Goal: Task Accomplishment & Management: Manage account settings

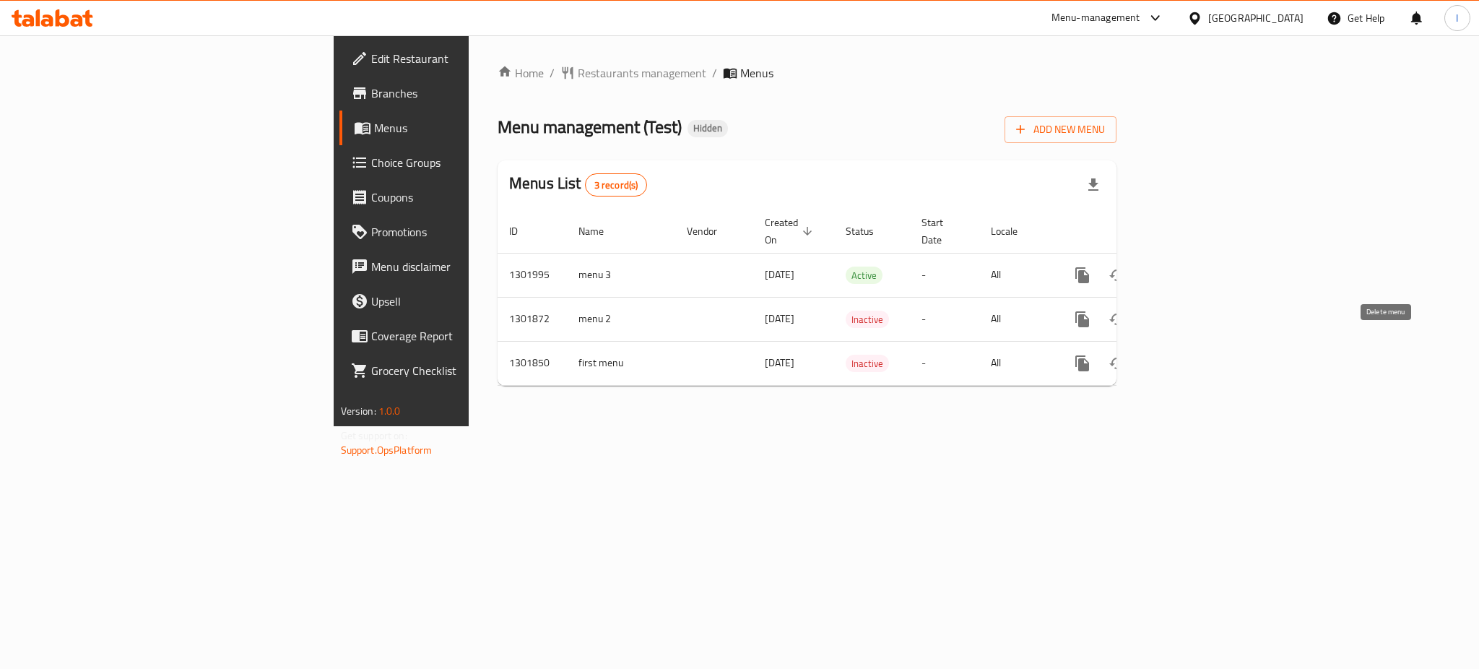
click at [1157, 357] on icon "enhanced table" at bounding box center [1152, 363] width 10 height 13
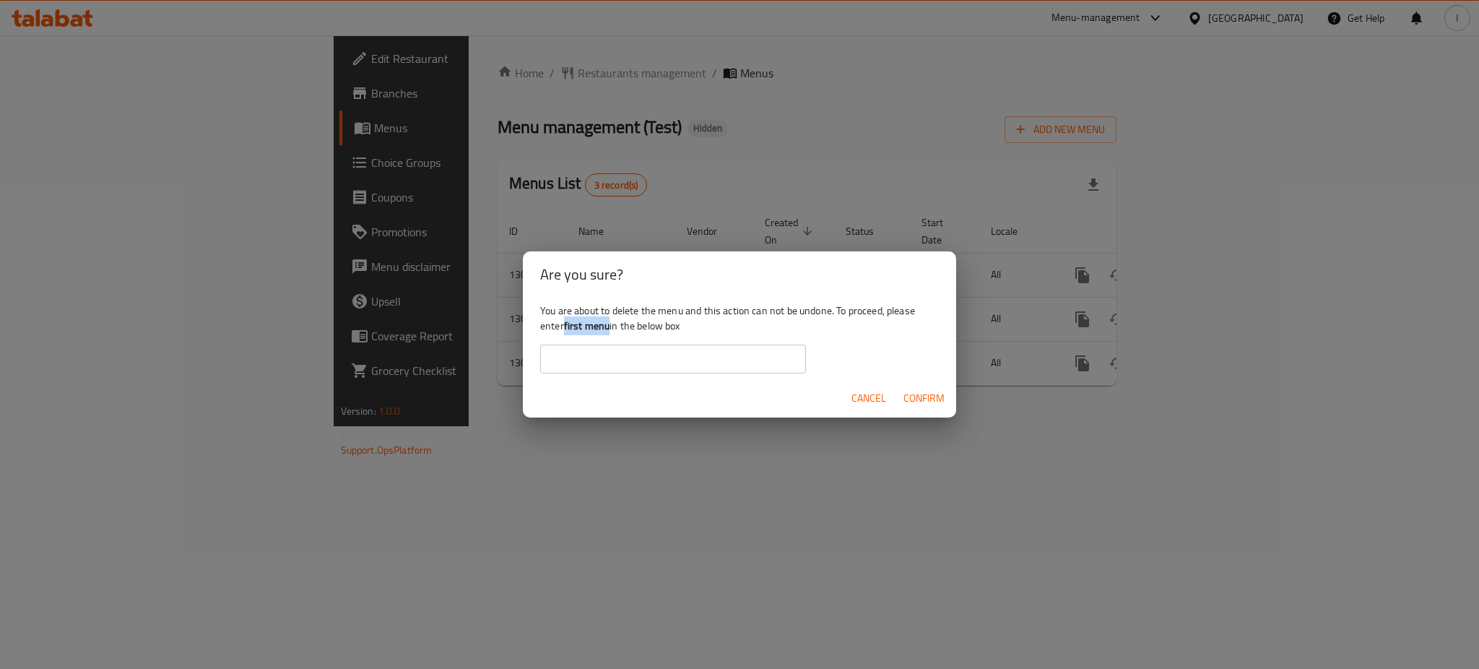
drag, startPoint x: 566, startPoint y: 327, endPoint x: 610, endPoint y: 327, distance: 43.3
click at [610, 327] on b "first menu" at bounding box center [587, 325] width 46 height 19
copy b "first menu"
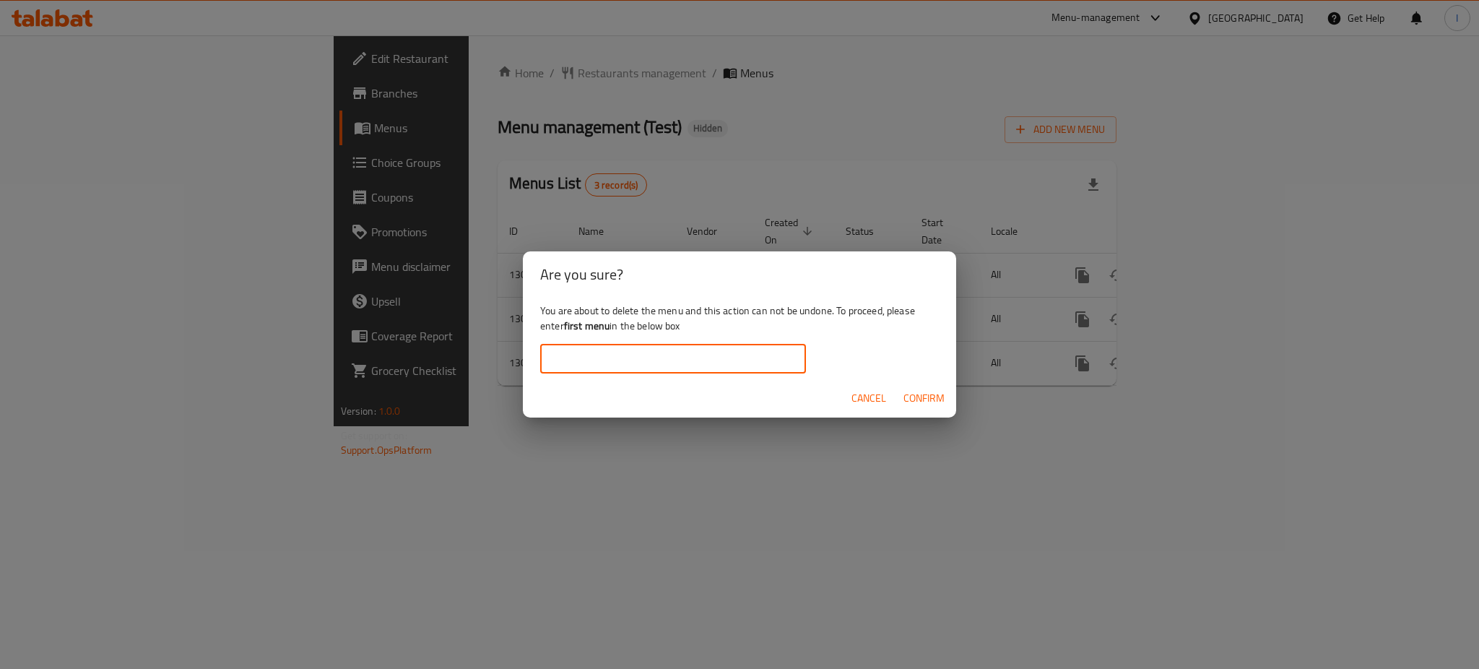
paste input "first menu"
click at [606, 354] on input "first menu" at bounding box center [673, 359] width 266 height 29
type input "first menu"
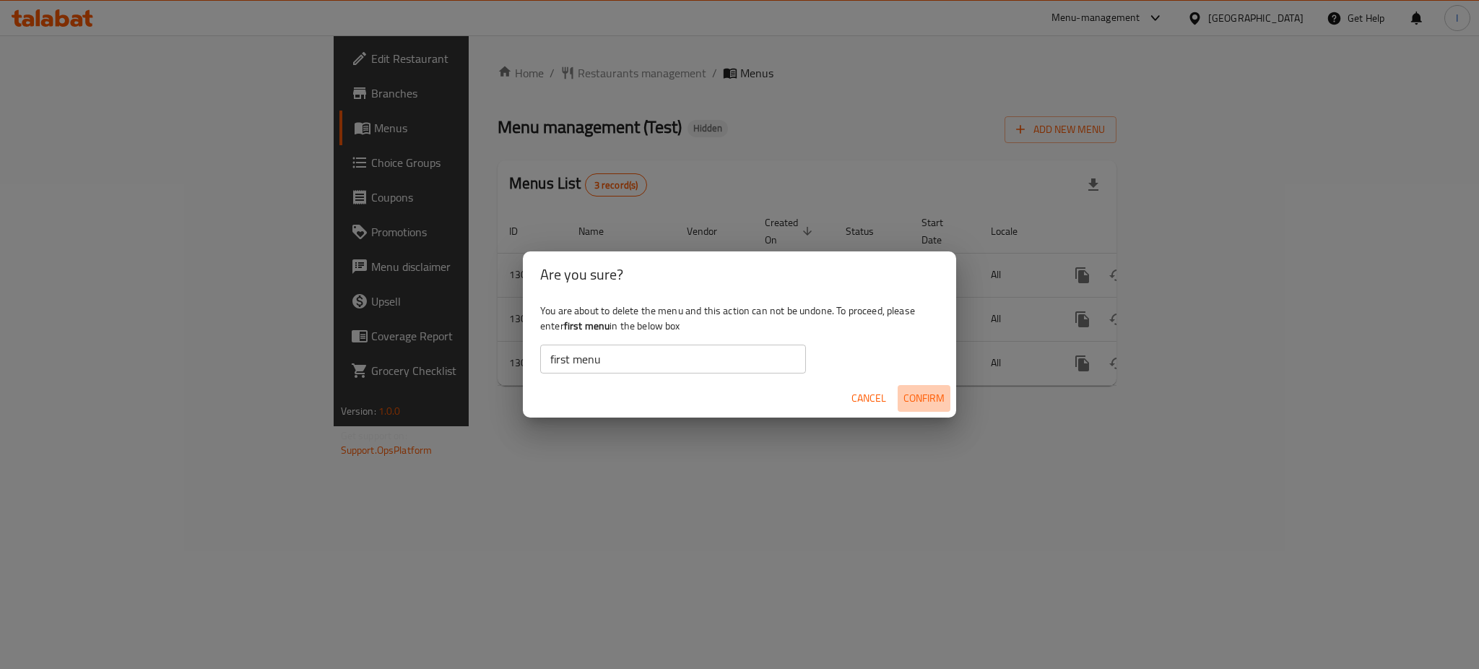
click at [950, 394] on button "Confirm" at bounding box center [924, 398] width 53 height 27
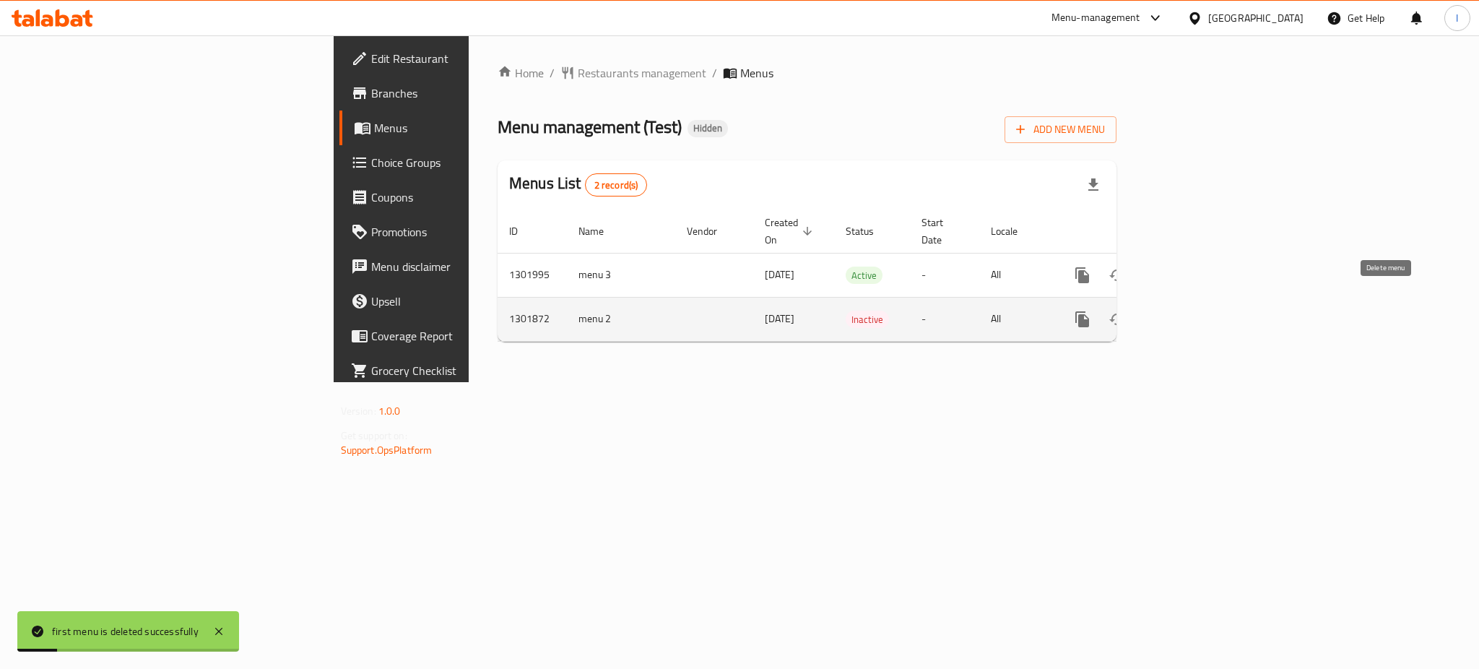
click at [1157, 313] on icon "enhanced table" at bounding box center [1152, 319] width 10 height 13
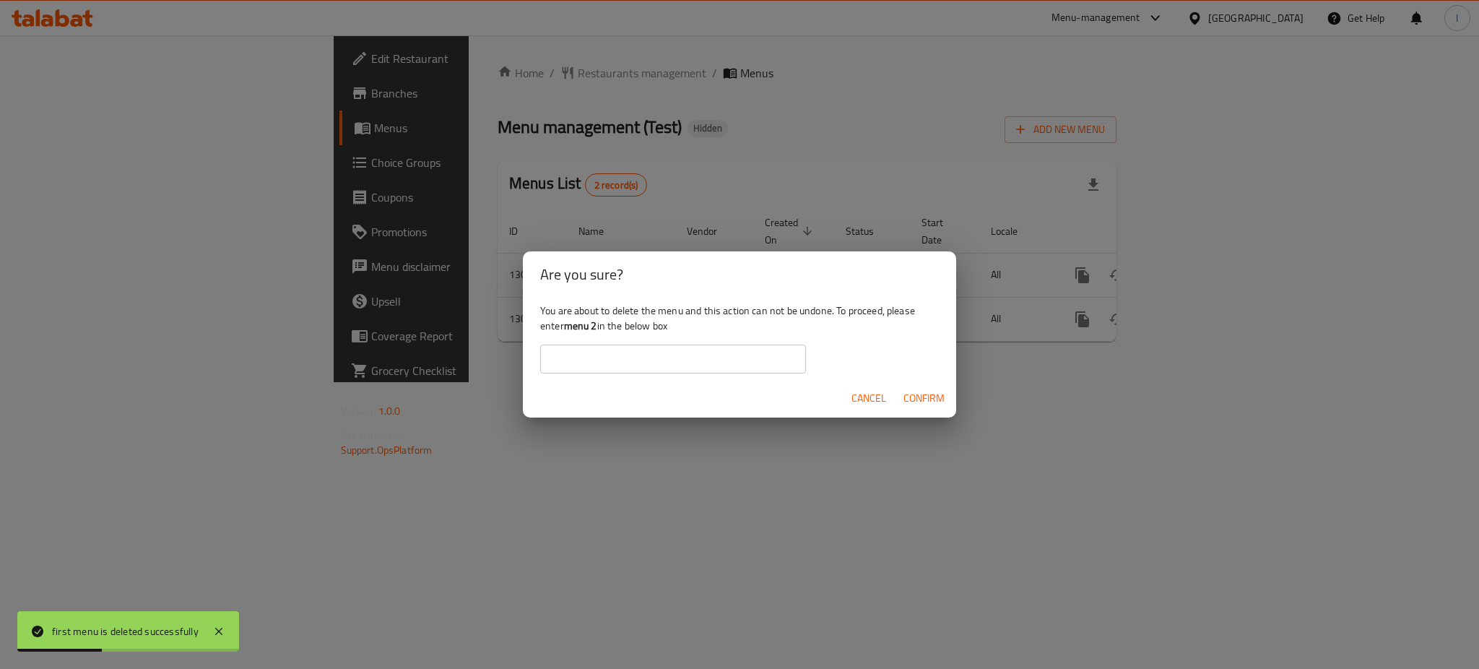
click at [569, 325] on b "menu 2" at bounding box center [580, 325] width 33 height 19
drag, startPoint x: 569, startPoint y: 325, endPoint x: 593, endPoint y: 324, distance: 23.8
click at [593, 324] on b "menu 2" at bounding box center [580, 325] width 33 height 19
copy b "menu 2"
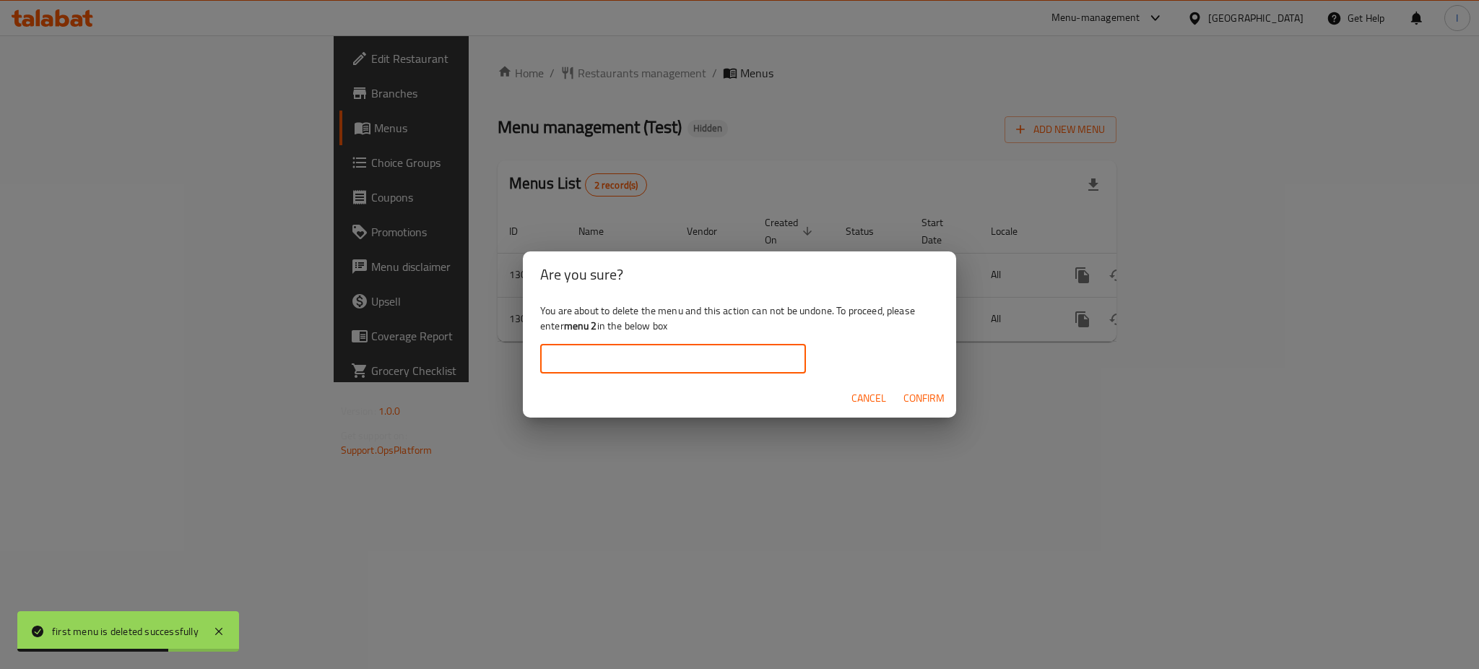
paste input "menu 2"
click at [590, 355] on input "menu 2" at bounding box center [673, 359] width 266 height 29
type input "menu 2"
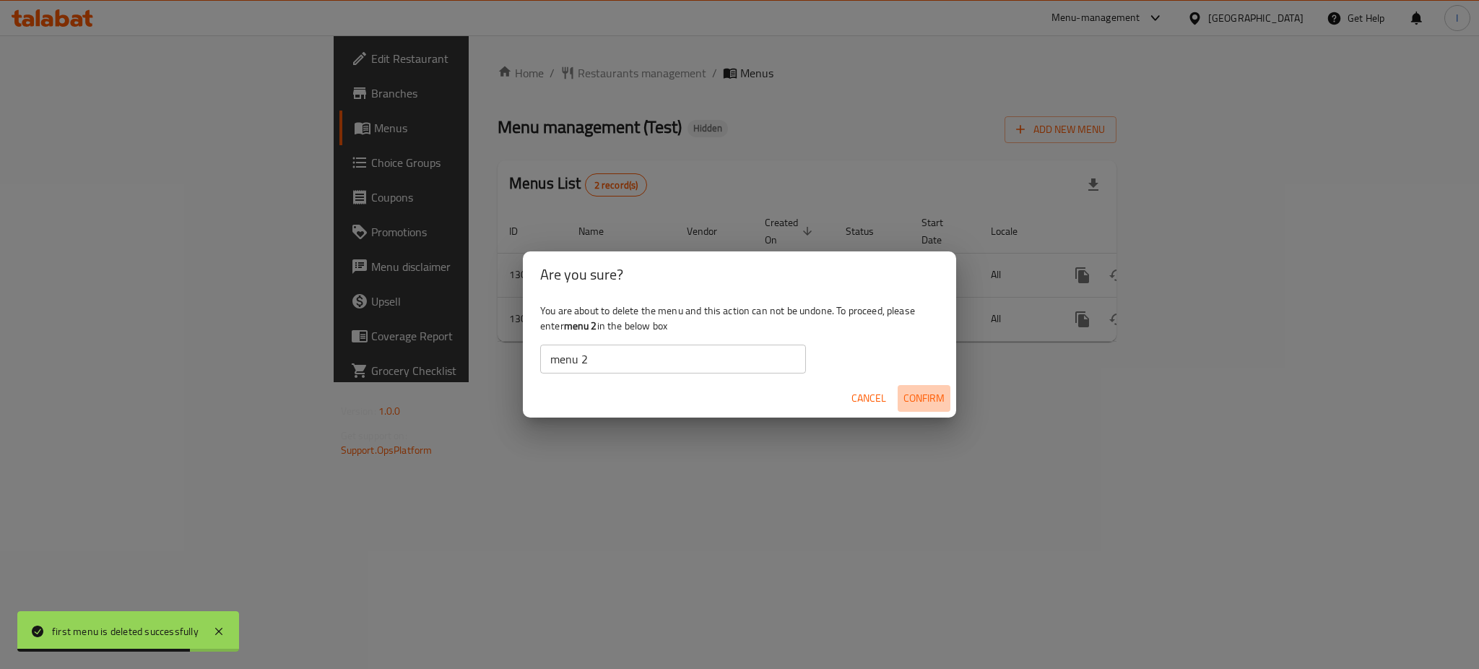
click at [912, 397] on span "Confirm" at bounding box center [924, 398] width 41 height 18
click at [1389, 261] on div "Are you sure? You are about to delete the menu and this action can not be undon…" at bounding box center [739, 334] width 1479 height 669
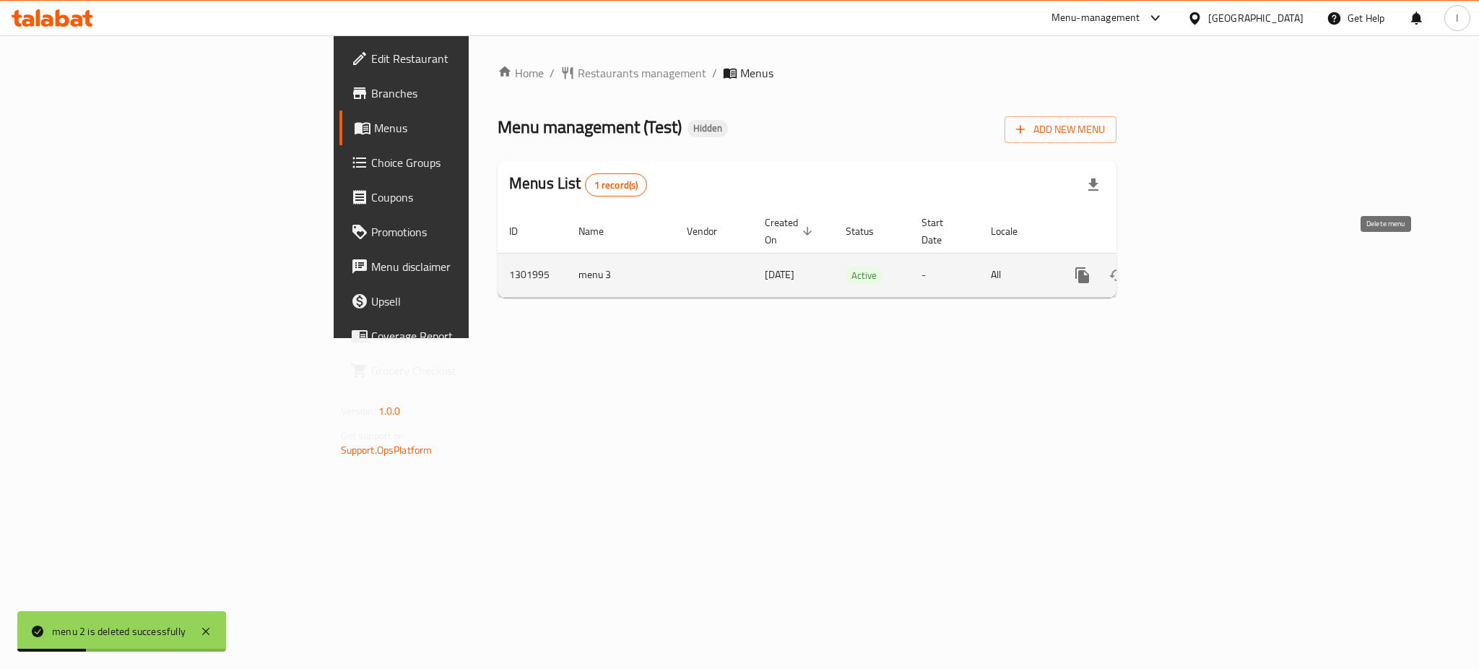
click at [1157, 269] on icon "enhanced table" at bounding box center [1152, 275] width 10 height 13
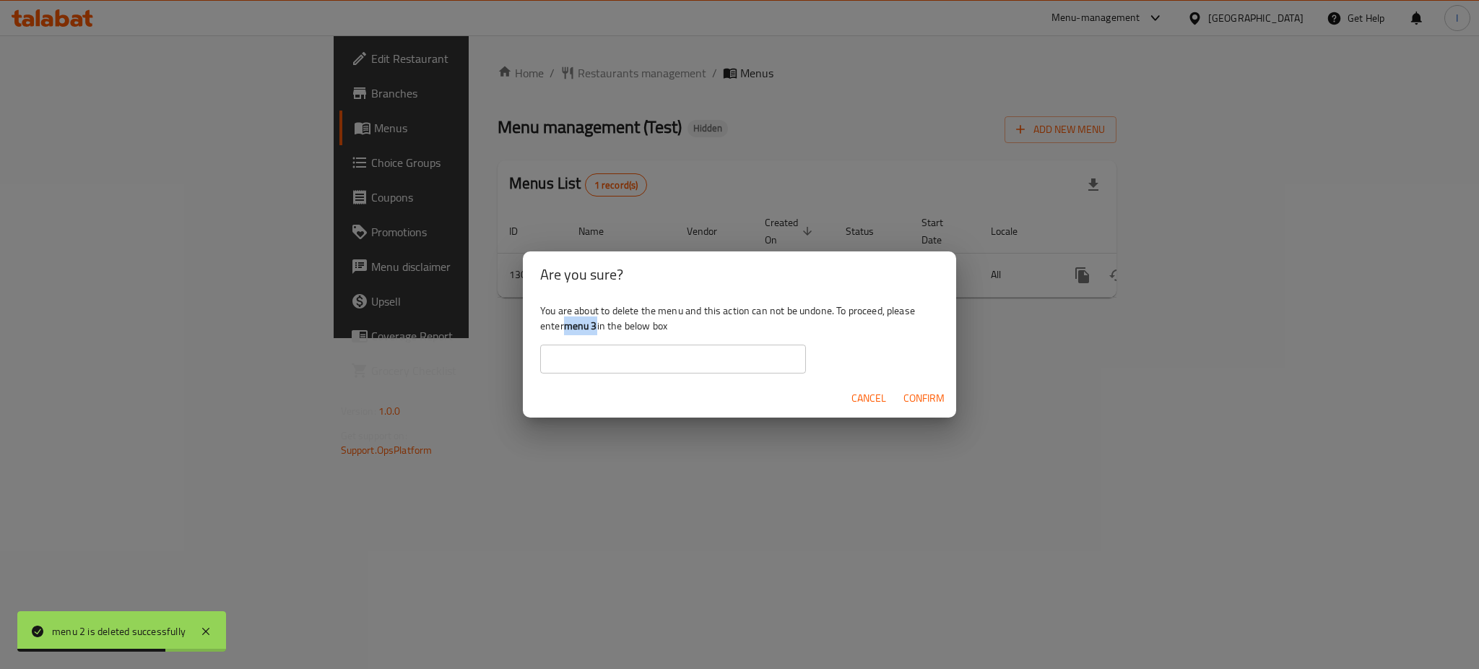
drag, startPoint x: 566, startPoint y: 322, endPoint x: 597, endPoint y: 325, distance: 30.5
click at [597, 325] on b "menu 3" at bounding box center [580, 325] width 33 height 19
copy b "menu 3"
paste input "menu 3"
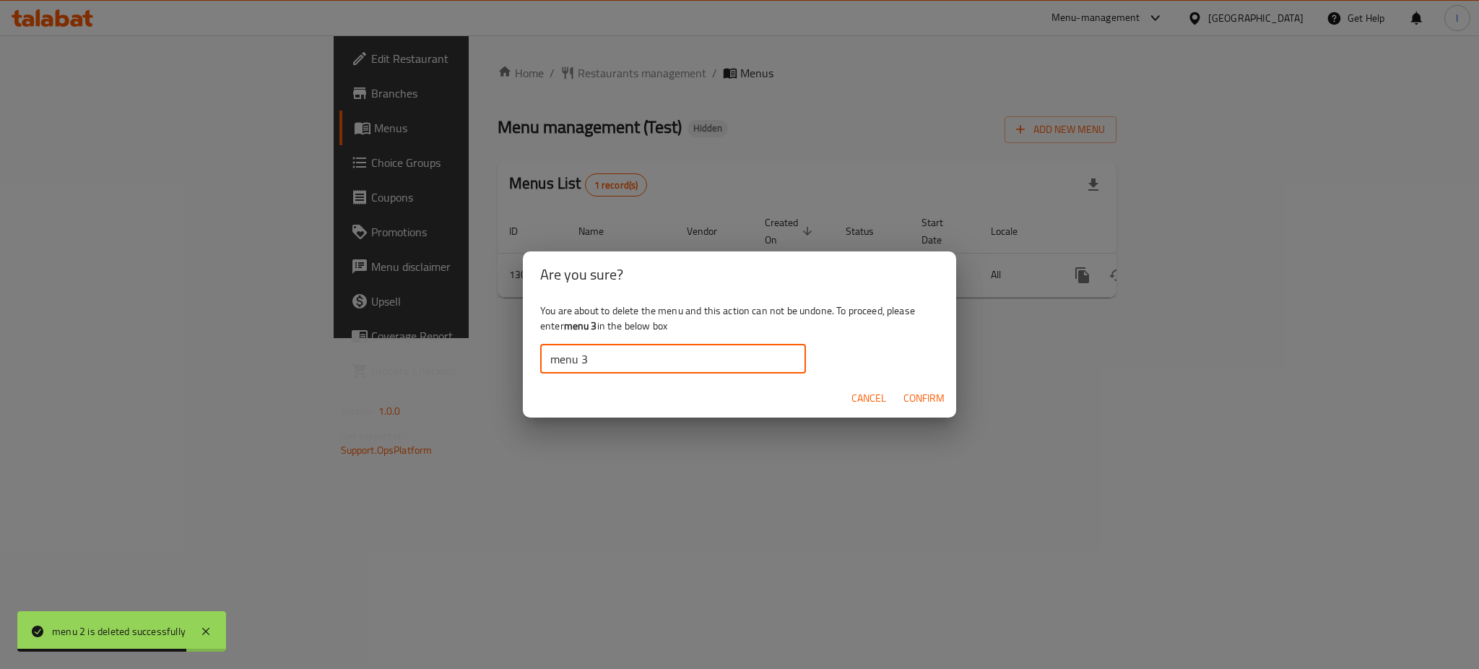
click at [593, 351] on input "menu 3" at bounding box center [673, 359] width 266 height 29
type input "menu 3"
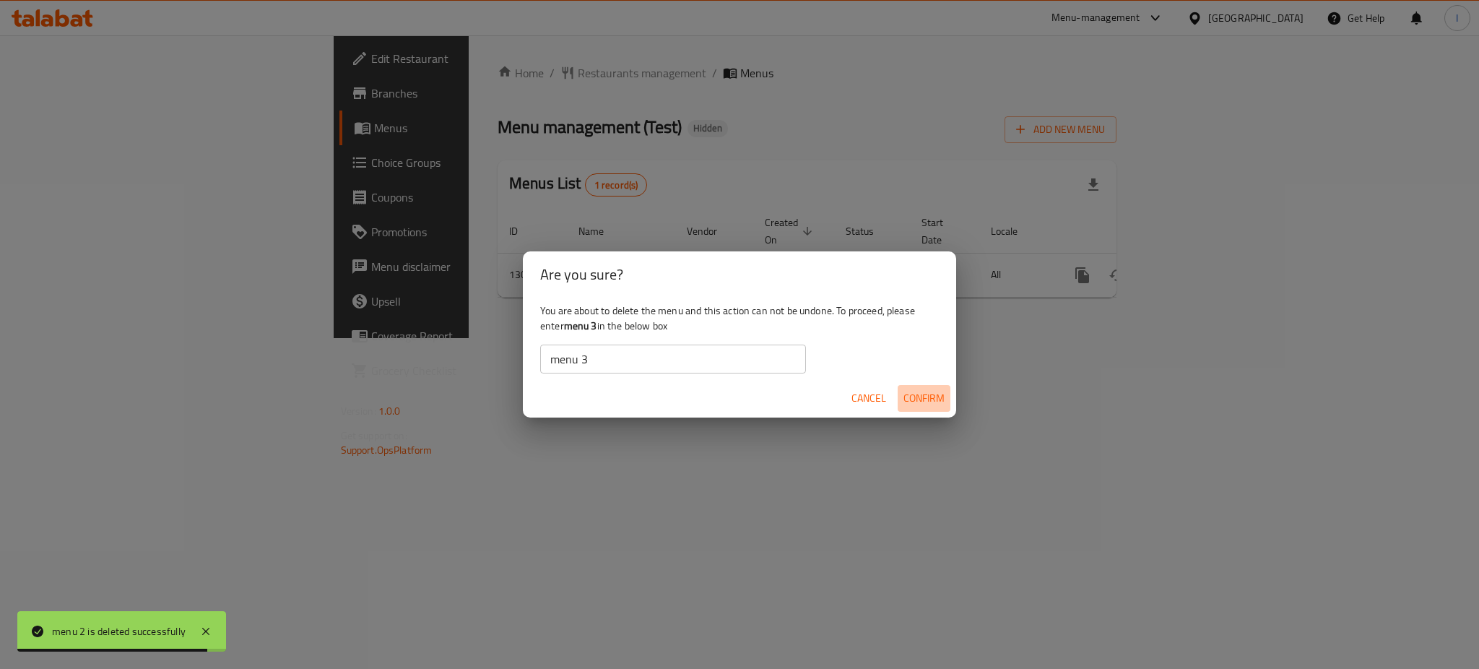
click at [907, 397] on span "Confirm" at bounding box center [924, 398] width 41 height 18
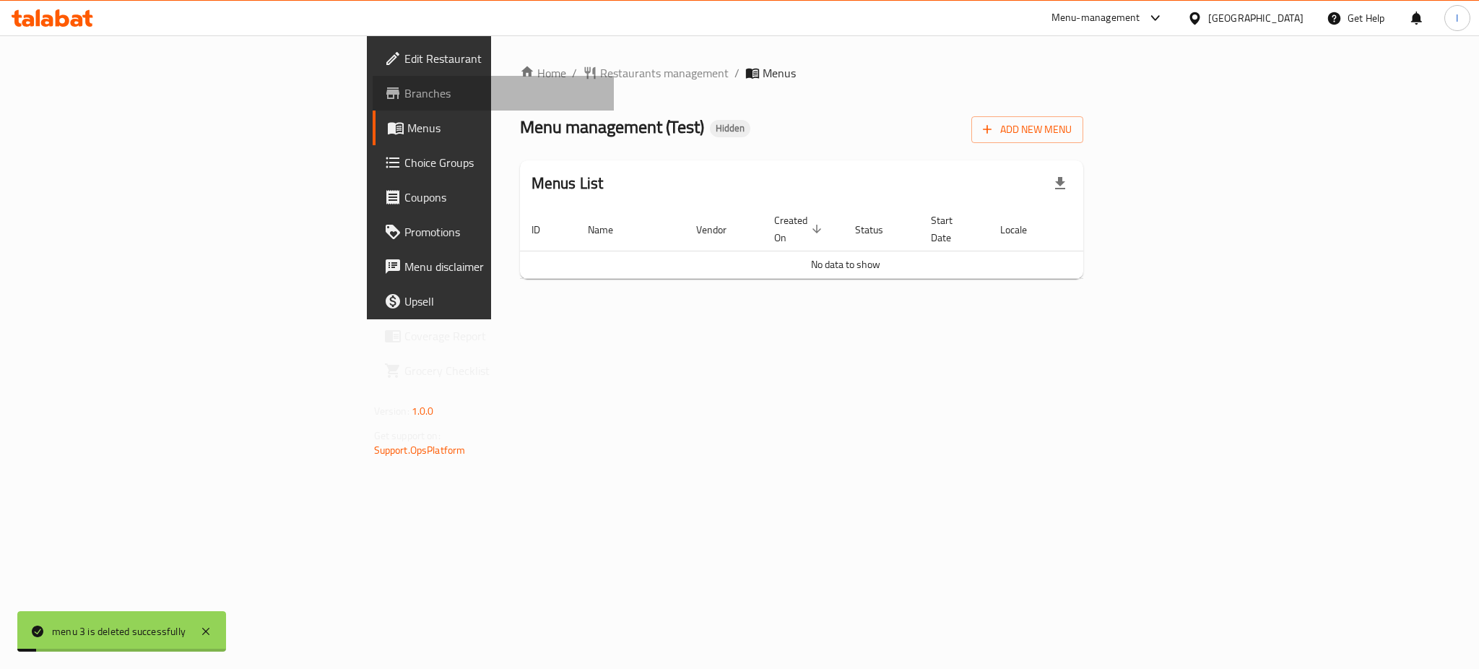
click at [405, 88] on span "Branches" at bounding box center [504, 93] width 198 height 17
